Goal: Contribute content

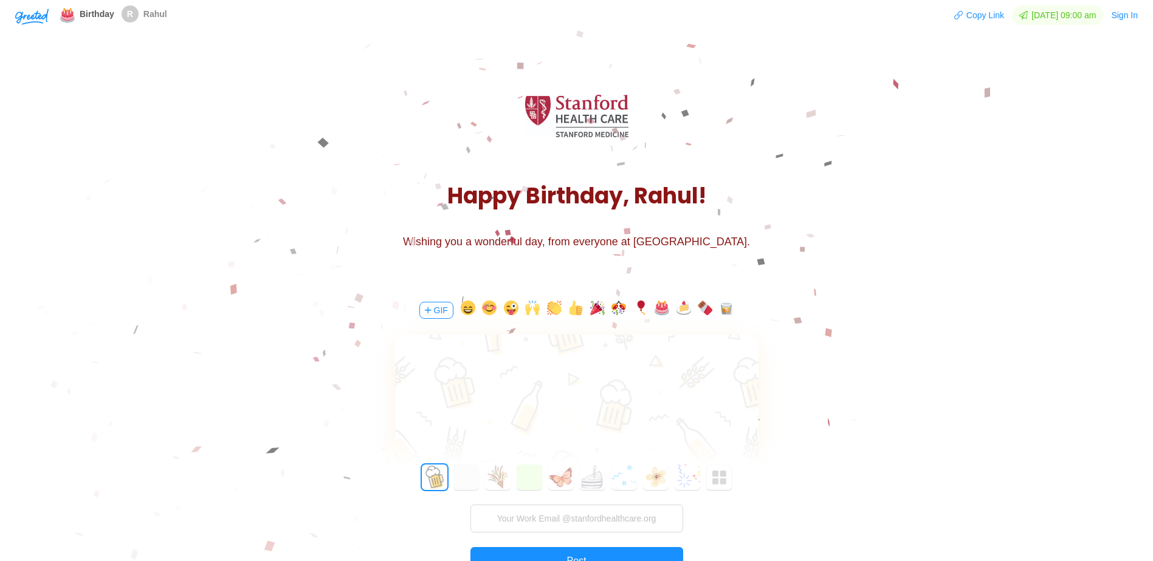
click at [434, 308] on button "GIF" at bounding box center [436, 310] width 34 height 17
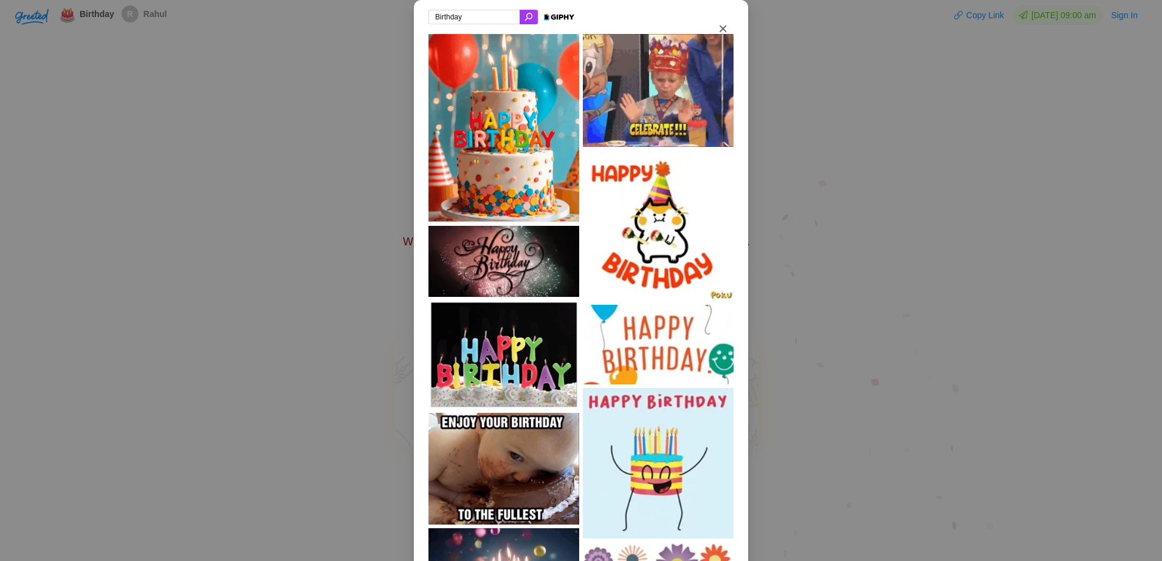
click at [473, 18] on input "Birthday" at bounding box center [473, 17] width 91 height 15
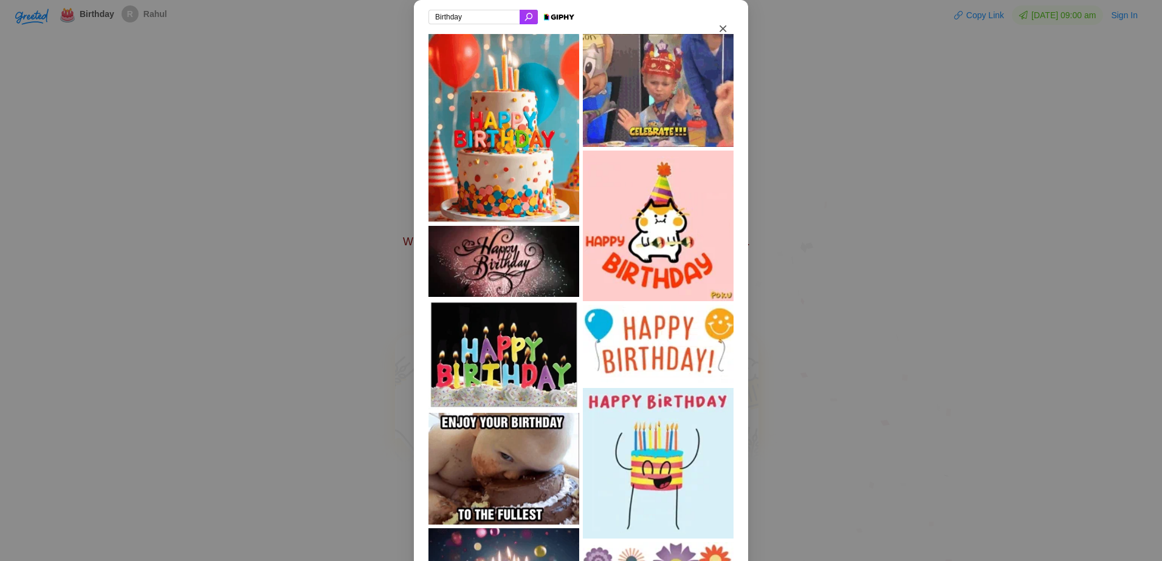
click at [473, 18] on input "Birthday" at bounding box center [473, 17] width 91 height 15
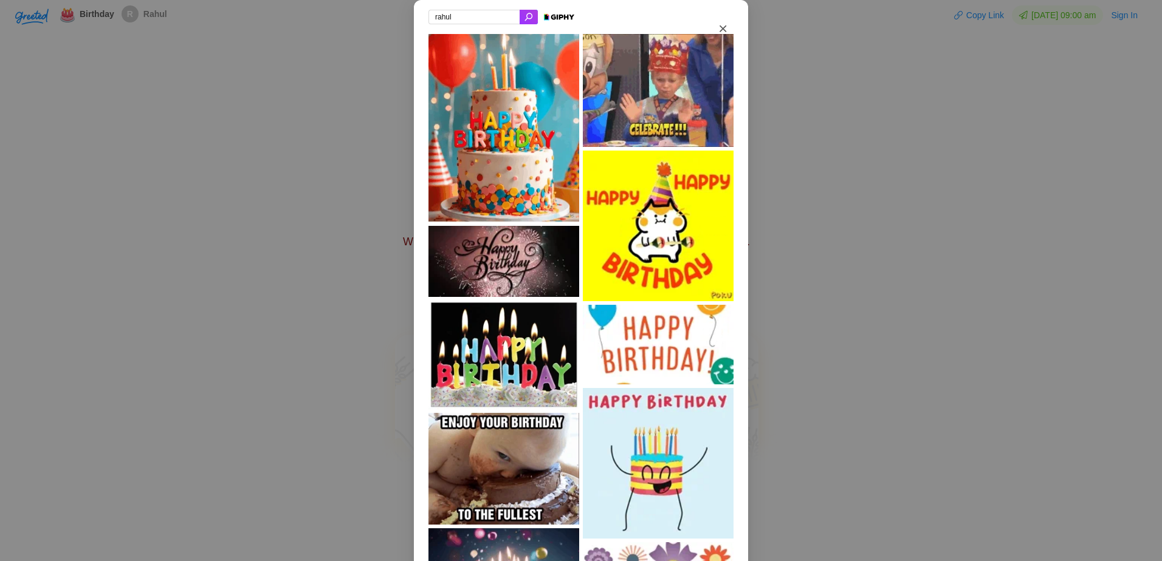
type input "rahul"
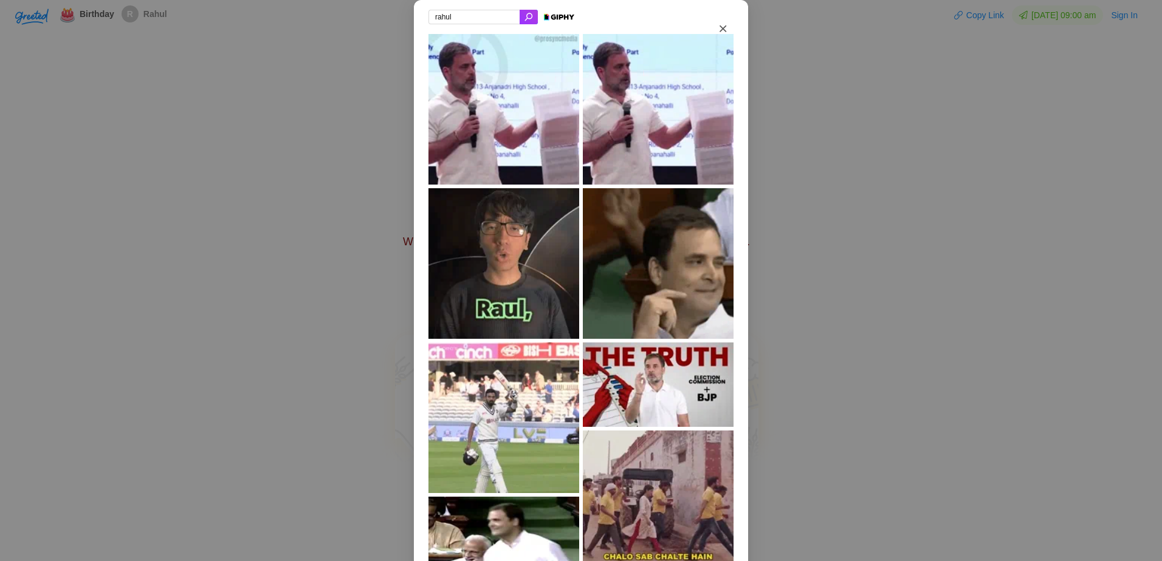
click at [475, 16] on input "rahul" at bounding box center [473, 17] width 91 height 15
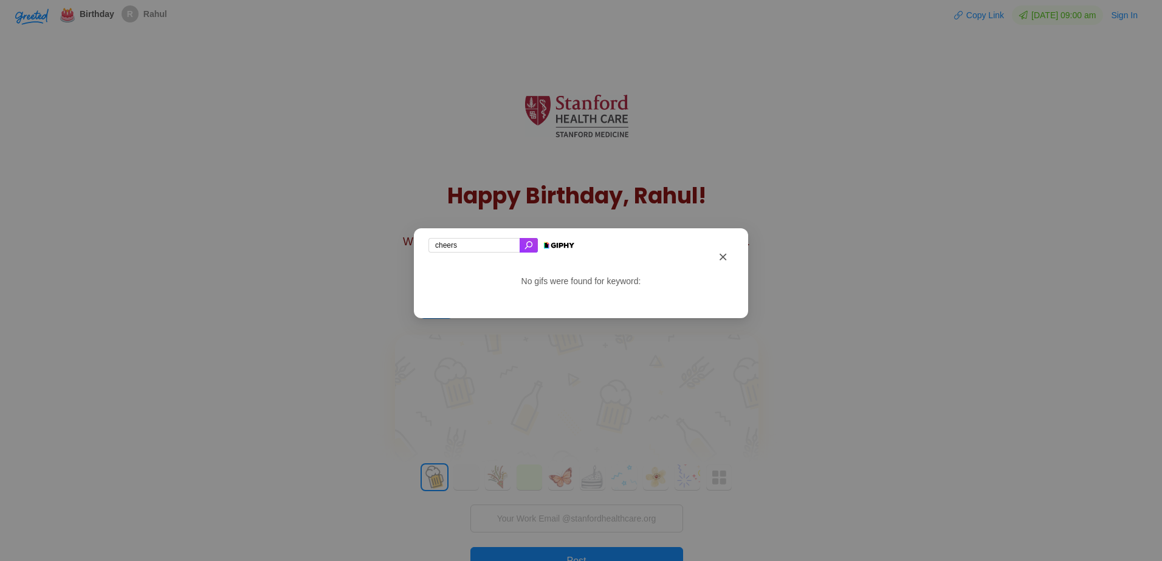
type input "cheers"
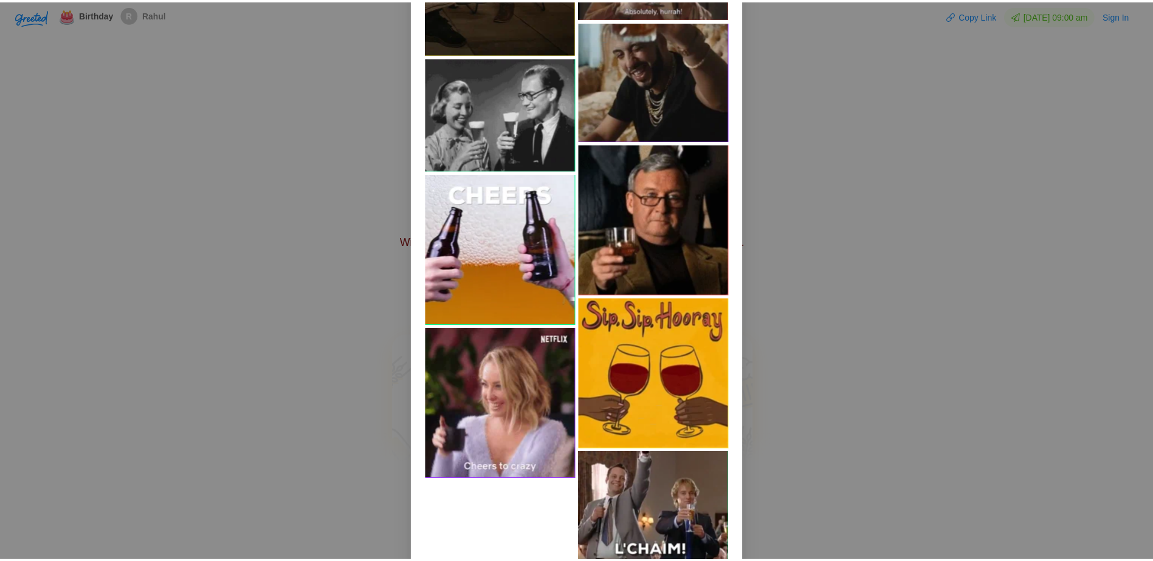
scroll to position [910, 0]
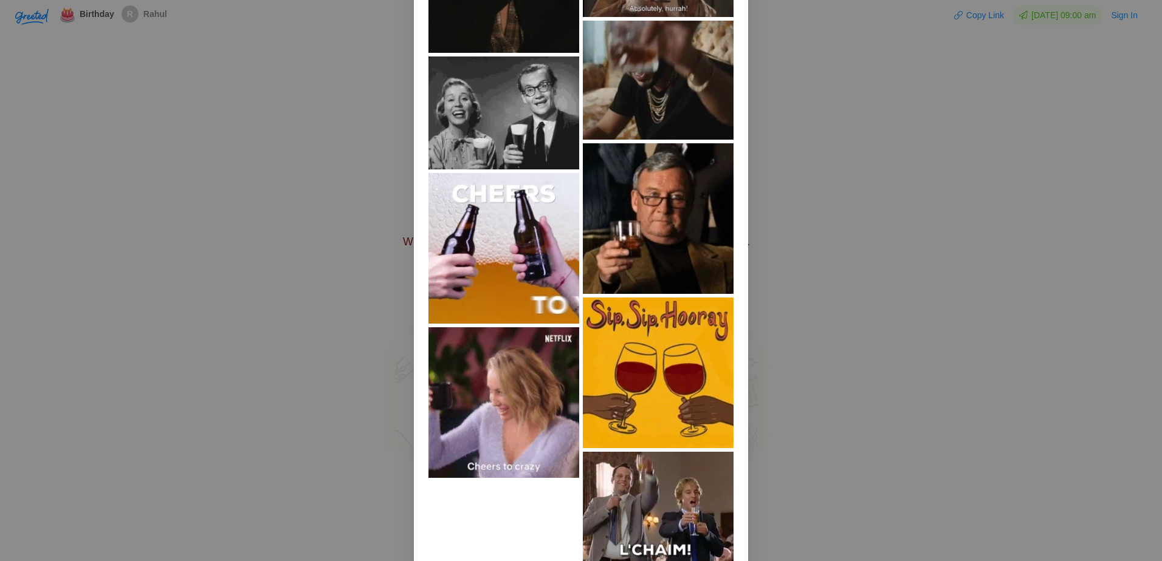
click at [510, 261] on img at bounding box center [503, 248] width 151 height 151
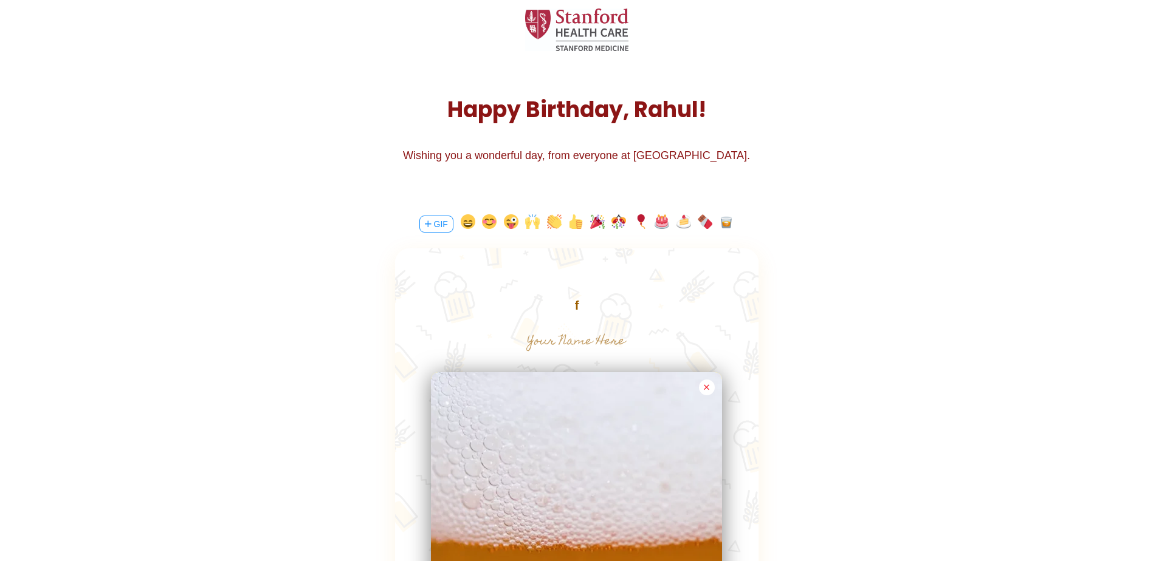
scroll to position [0, 0]
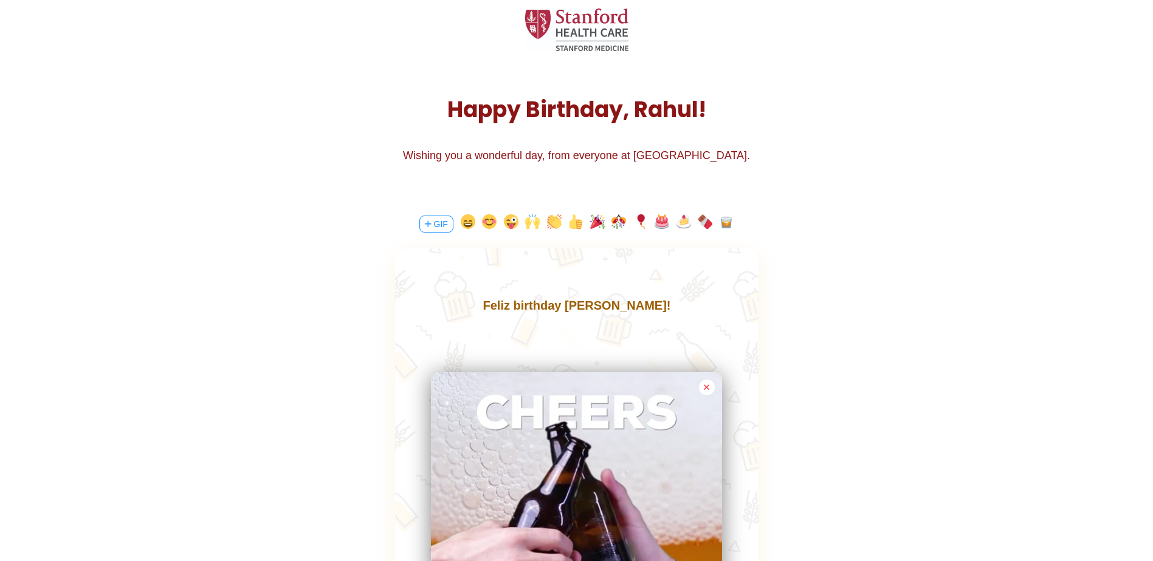
click at [575, 343] on input "text" at bounding box center [576, 342] width 273 height 24
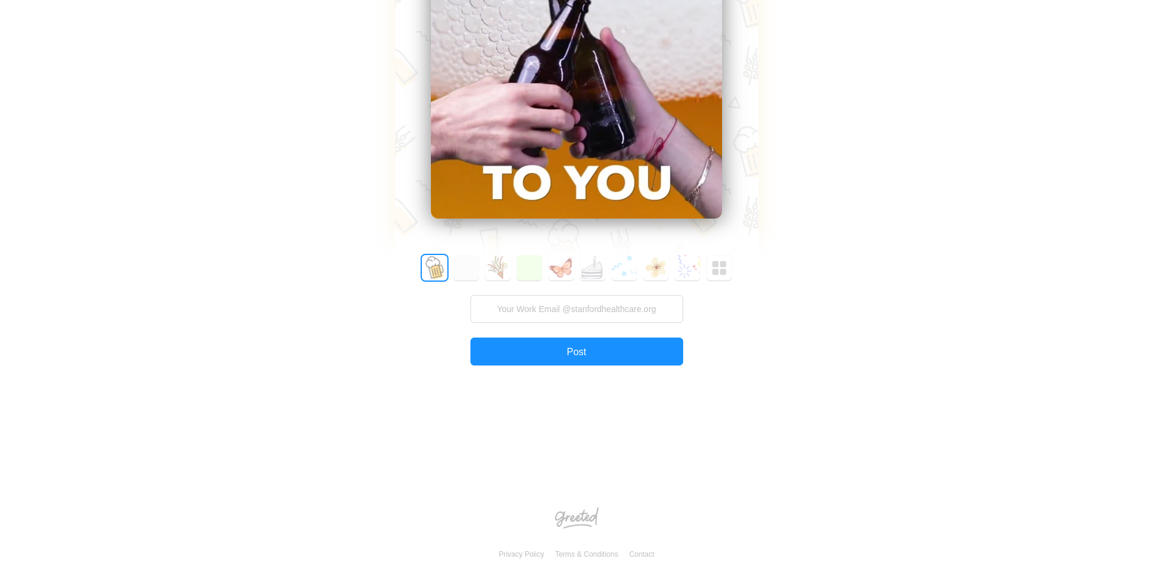
scroll to position [572, 0]
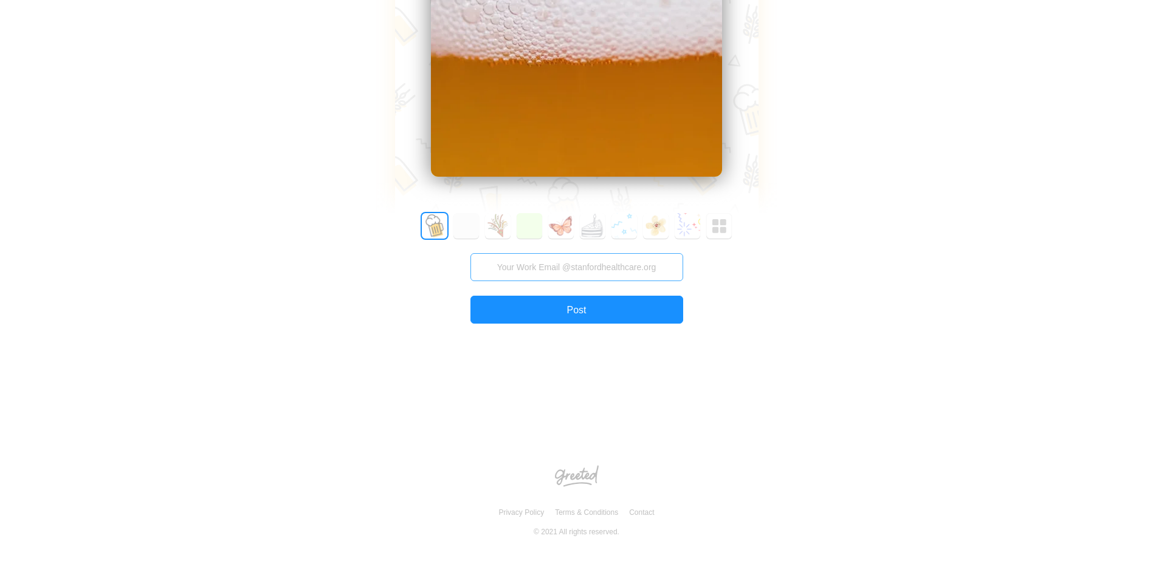
type input "[PERSON_NAME]"
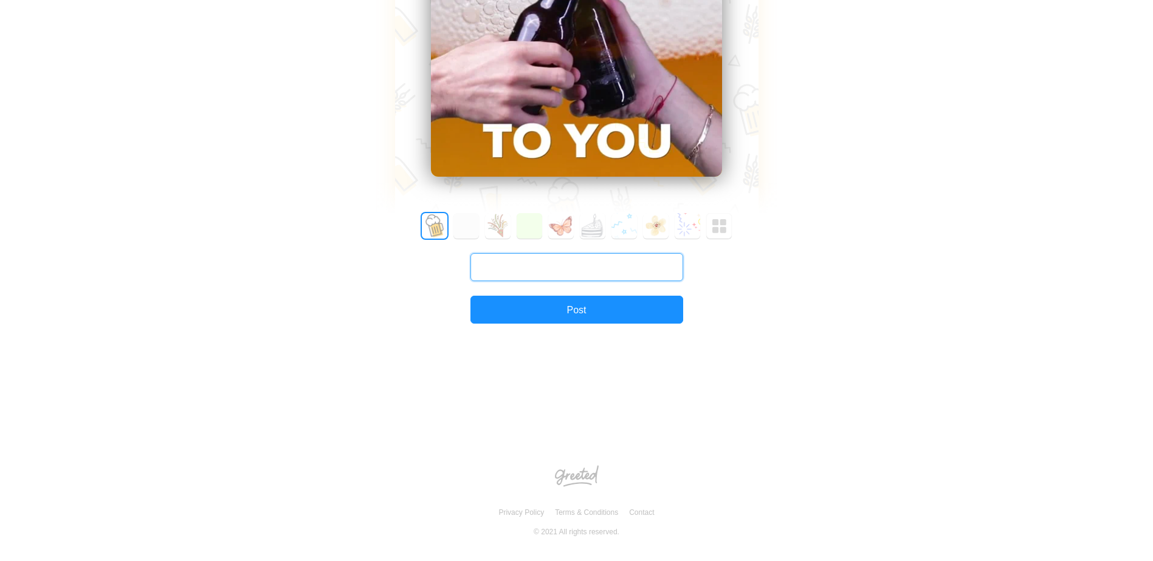
click at [567, 264] on input "text" at bounding box center [576, 267] width 213 height 28
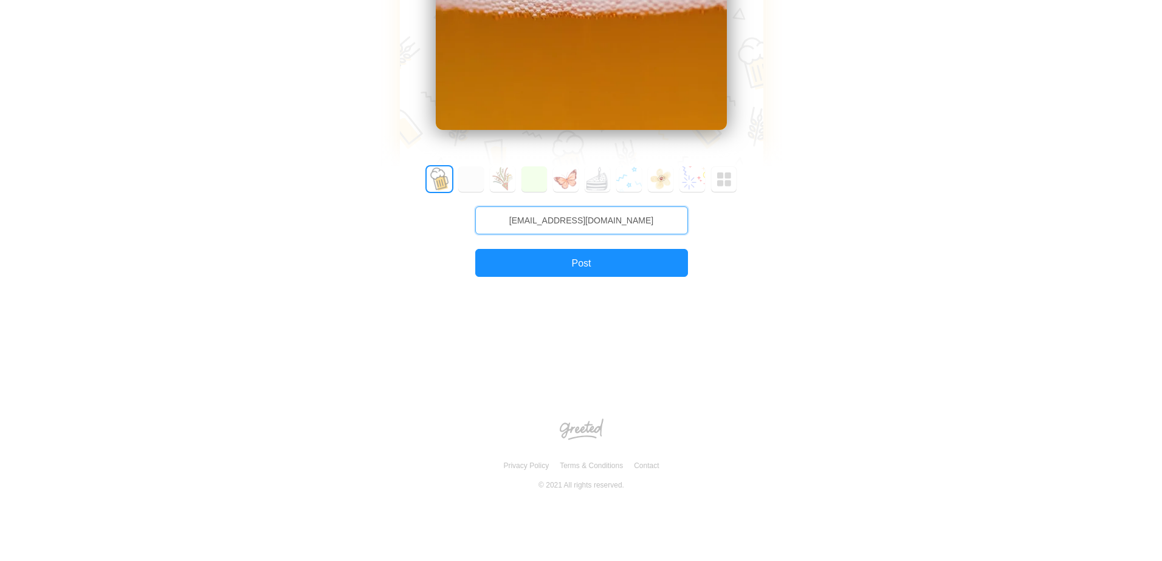
scroll to position [620, 0]
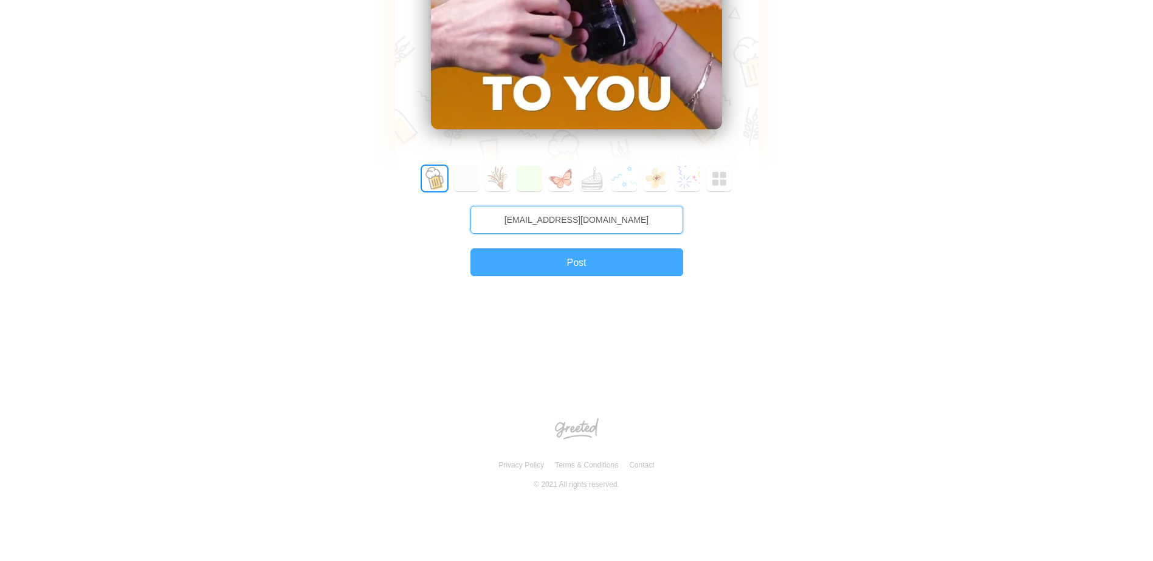
type input "[EMAIL_ADDRESS][DOMAIN_NAME]"
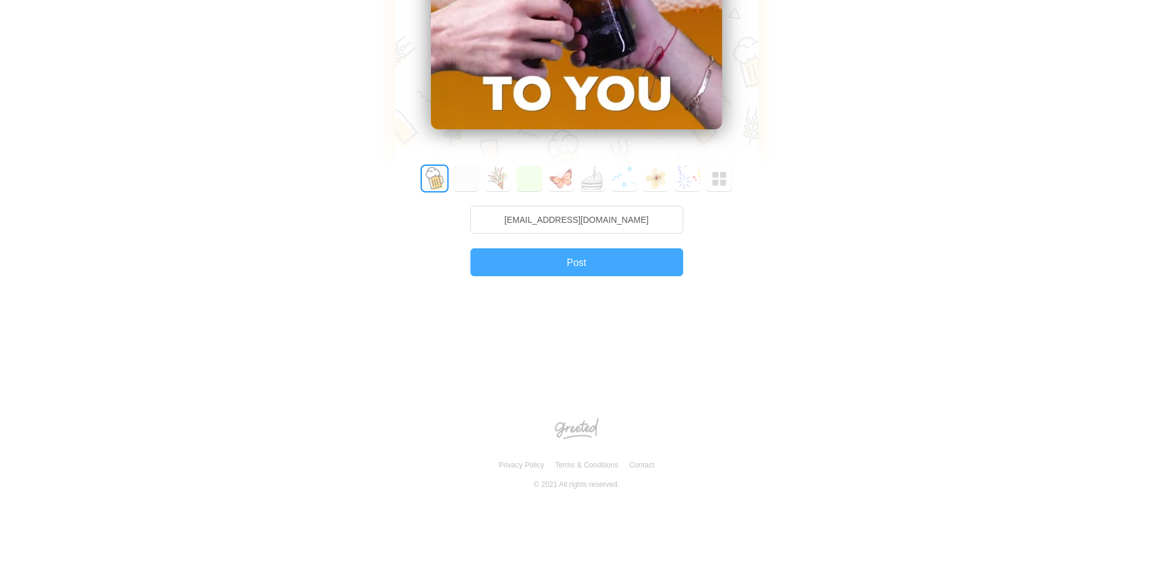
click at [574, 262] on button "Post" at bounding box center [576, 262] width 213 height 28
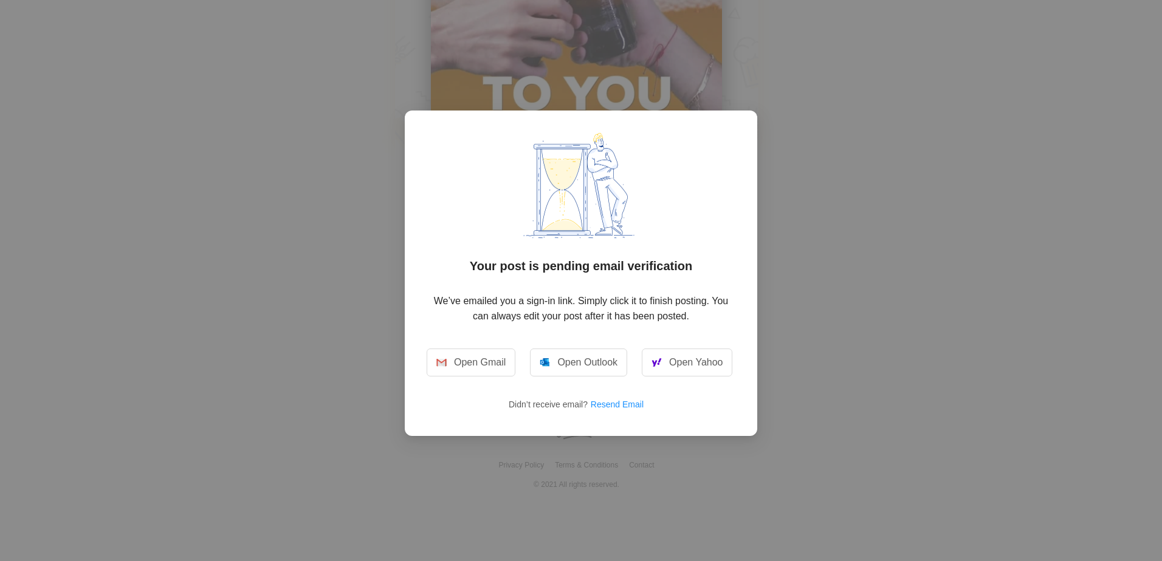
click at [597, 306] on p "We’ve emailed you a sign-in link. Simply click it to finish posting. You can al…" at bounding box center [581, 308] width 309 height 30
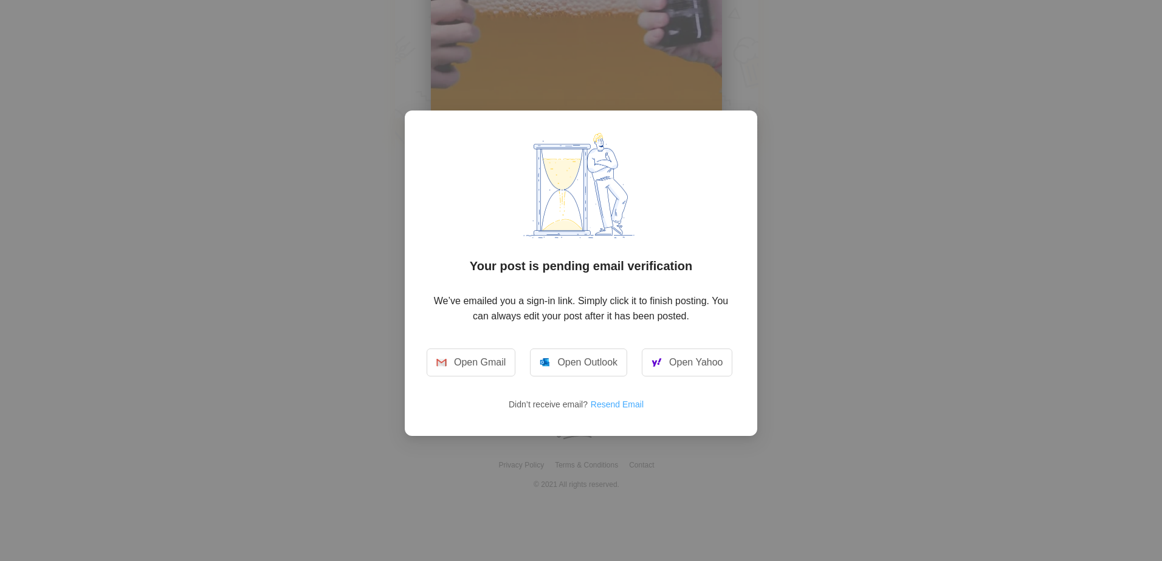
click at [617, 405] on button "Resend Email" at bounding box center [621, 404] width 63 height 19
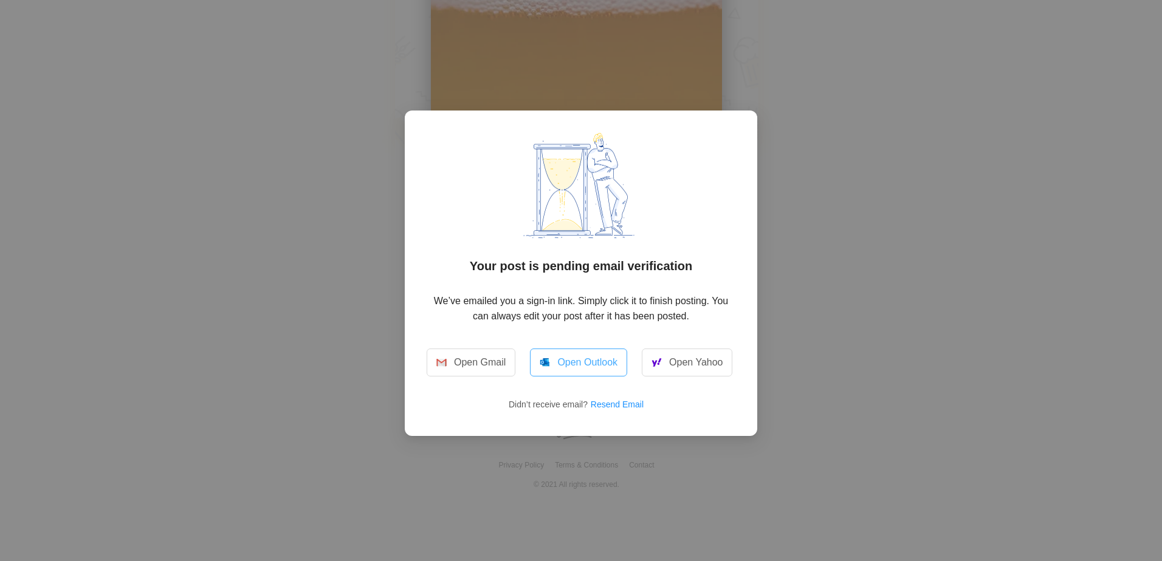
click at [586, 364] on link "Open Outlook" at bounding box center [578, 363] width 97 height 28
